Goal: Browse casually

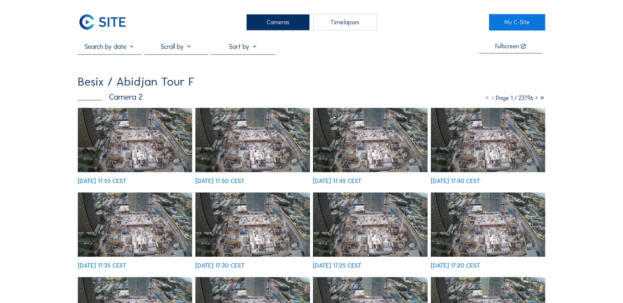
click at [126, 178] on div "We 15 Oct 2025 17:55 CEST" at bounding box center [102, 181] width 49 height 6
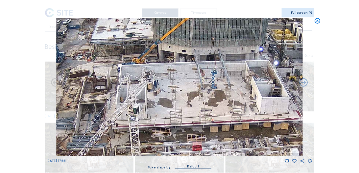
drag, startPoint x: 191, startPoint y: 66, endPoint x: 183, endPoint y: 74, distance: 10.9
click at [183, 74] on img at bounding box center [179, 87] width 247 height 139
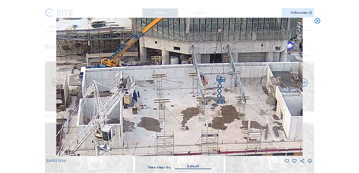
drag, startPoint x: 184, startPoint y: 73, endPoint x: 179, endPoint y: 79, distance: 8.4
click at [179, 79] on img at bounding box center [179, 87] width 247 height 139
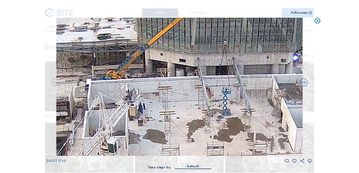
drag, startPoint x: 181, startPoint y: 94, endPoint x: 192, endPoint y: 100, distance: 12.6
click at [192, 100] on img at bounding box center [179, 87] width 247 height 139
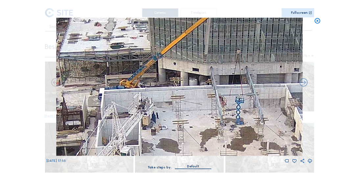
drag, startPoint x: 173, startPoint y: 99, endPoint x: 187, endPoint y: 108, distance: 16.5
click at [187, 108] on img at bounding box center [179, 87] width 247 height 139
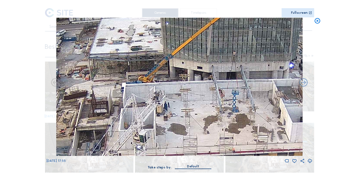
drag, startPoint x: 171, startPoint y: 117, endPoint x: 176, endPoint y: 108, distance: 9.9
click at [176, 108] on img at bounding box center [179, 87] width 247 height 139
